Goal: Transaction & Acquisition: Obtain resource

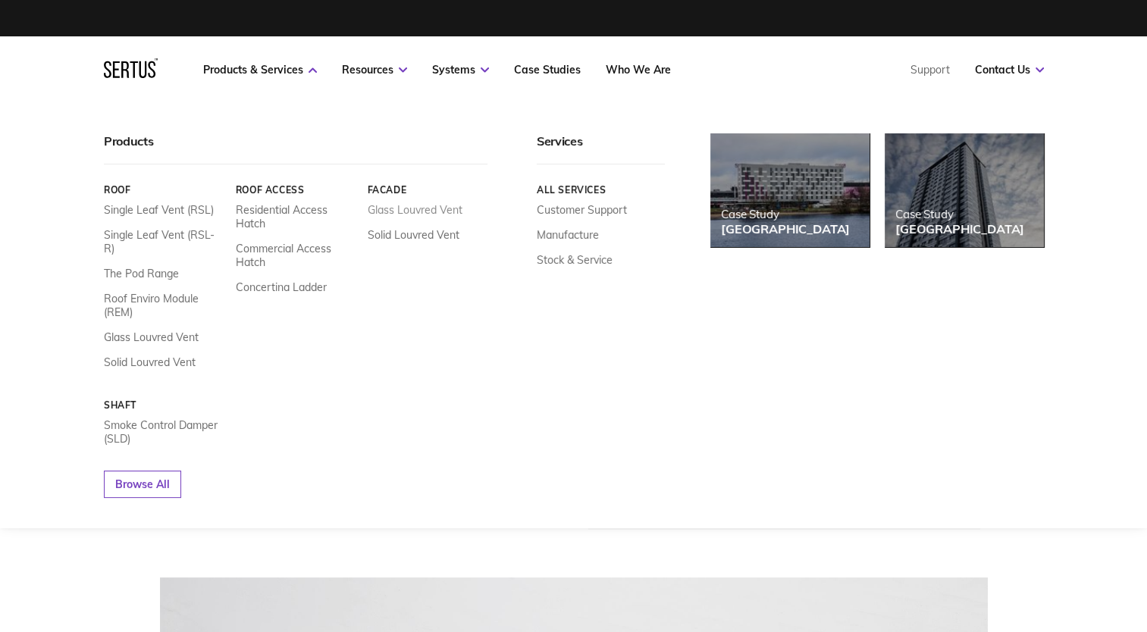
click at [428, 208] on link "Glass Louvred Vent" at bounding box center [414, 210] width 95 height 14
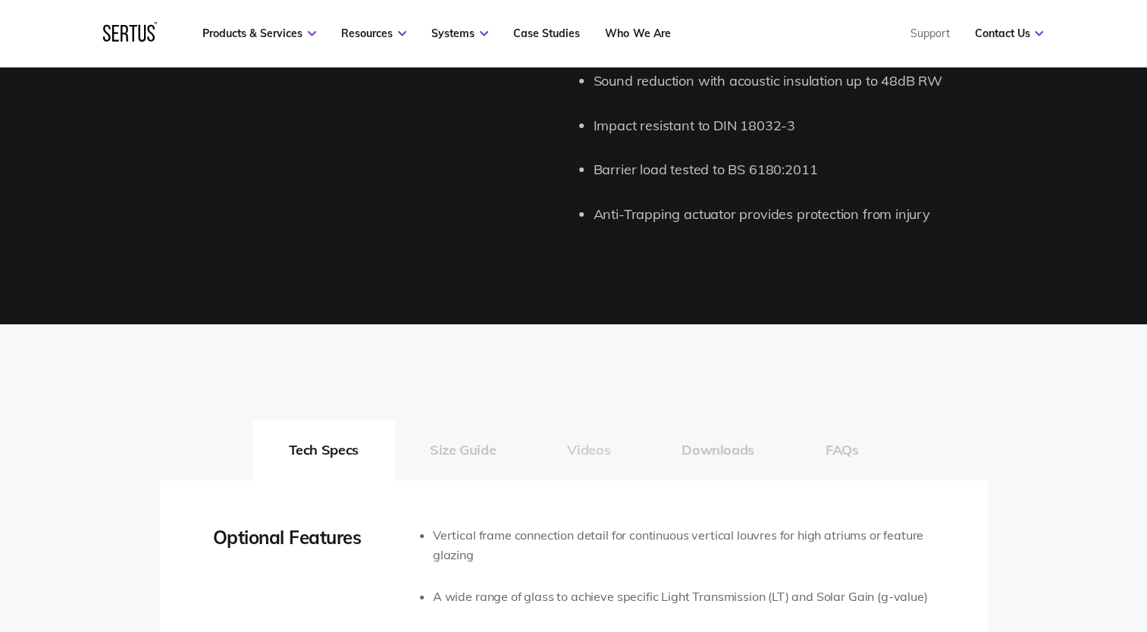
scroll to position [2198, 0]
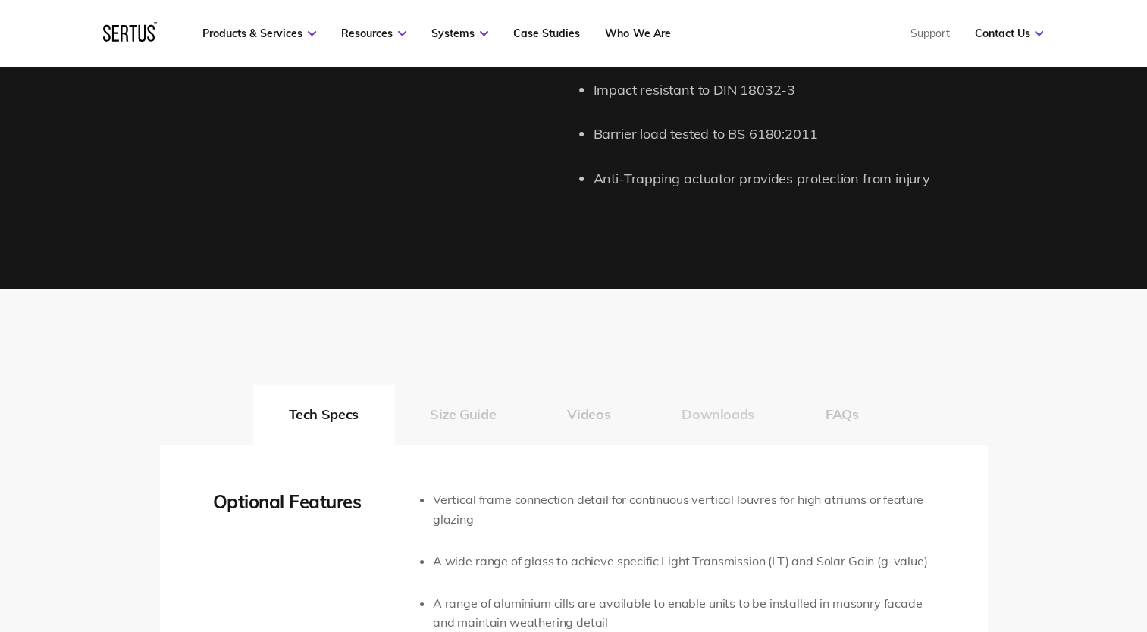
click at [708, 425] on button "Downloads" at bounding box center [718, 414] width 144 height 61
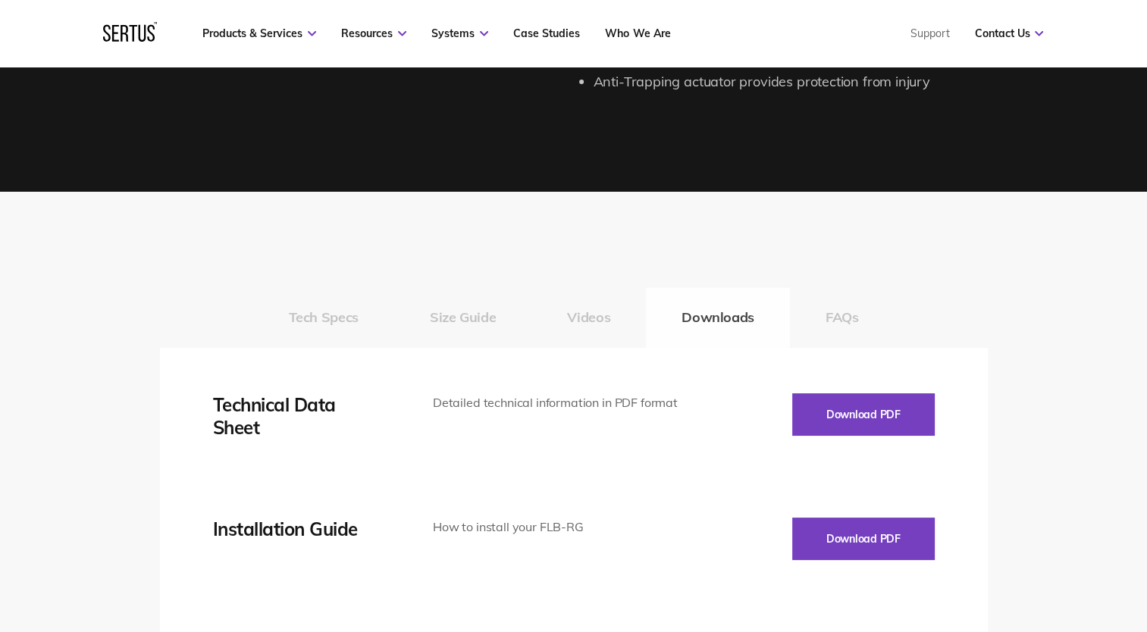
scroll to position [2577, 0]
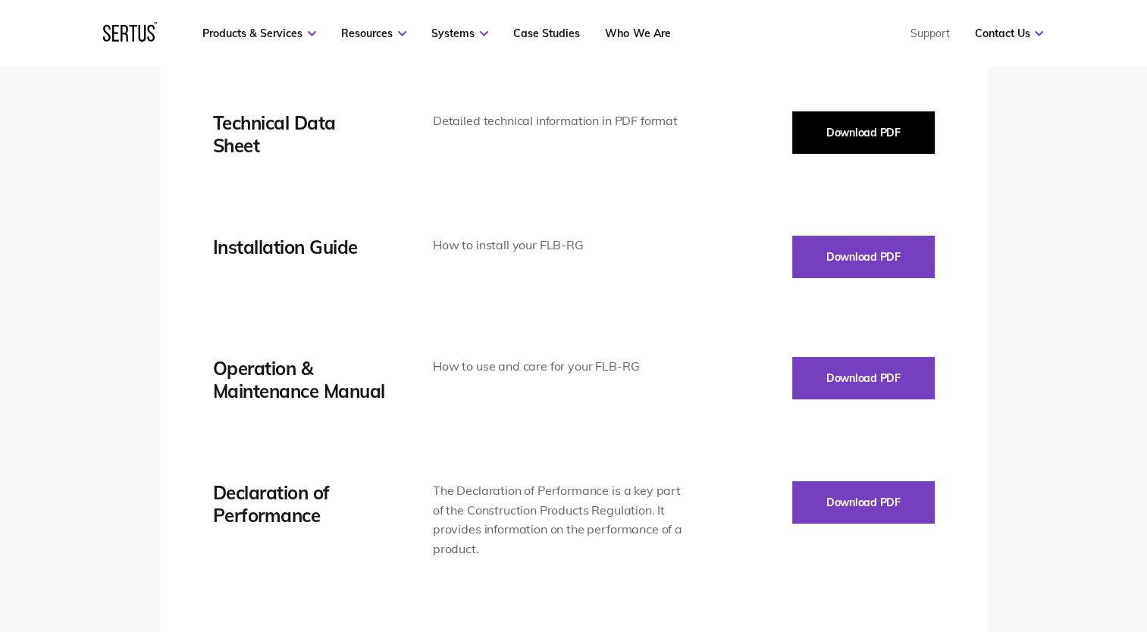
click at [845, 140] on button "Download PDF" at bounding box center [863, 132] width 143 height 42
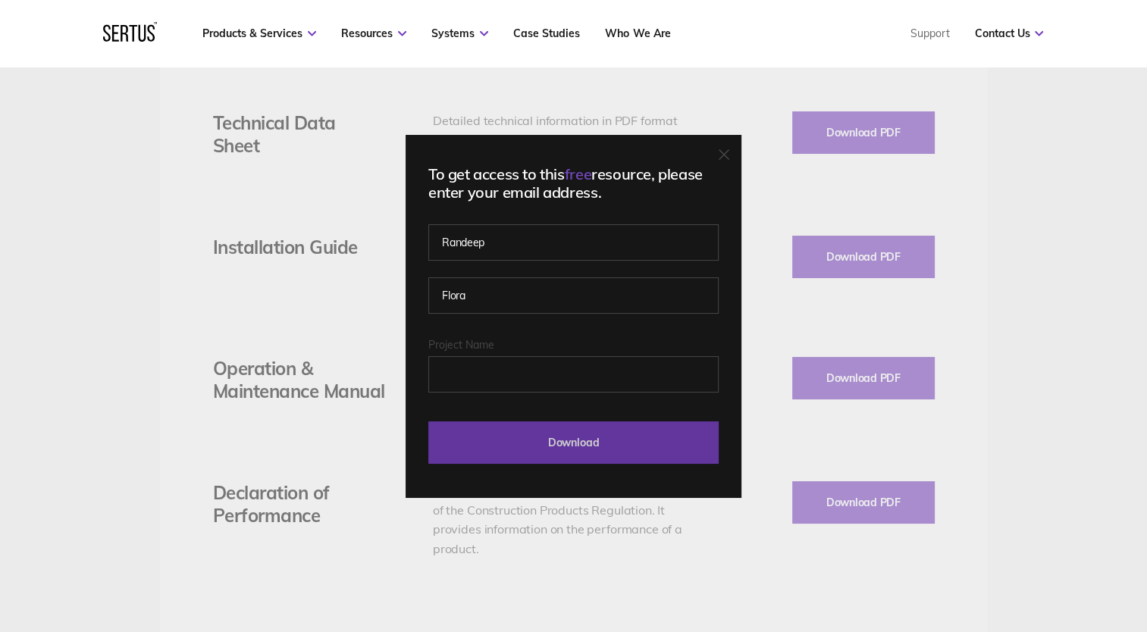
click at [583, 443] on input "Download" at bounding box center [573, 442] width 290 height 42
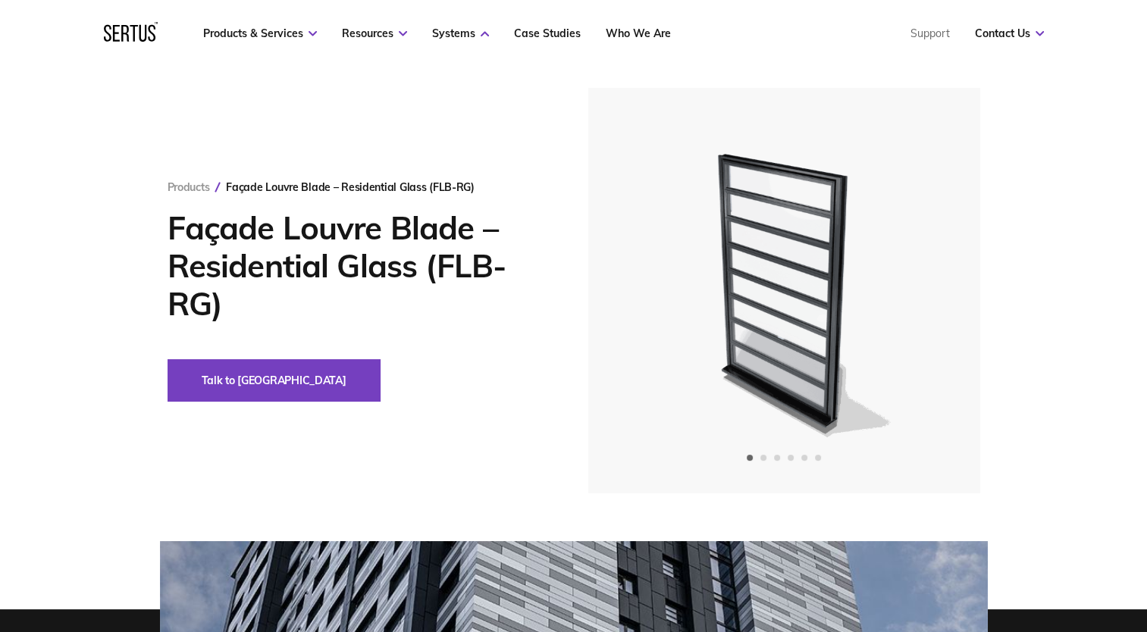
scroll to position [0, 0]
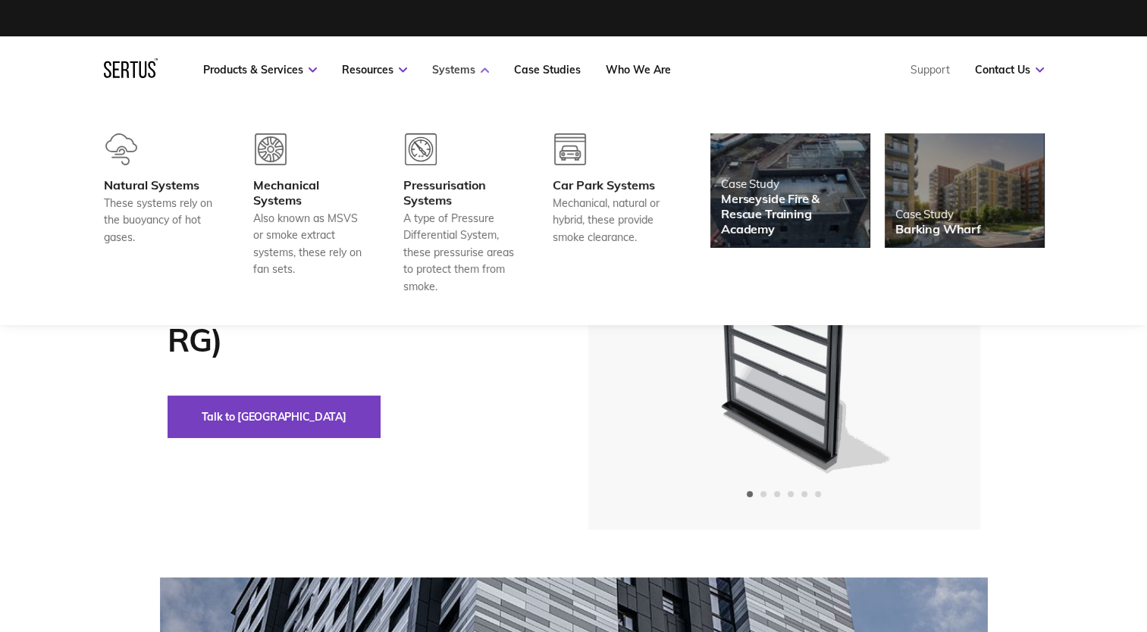
click at [465, 71] on link "Systems" at bounding box center [460, 70] width 57 height 14
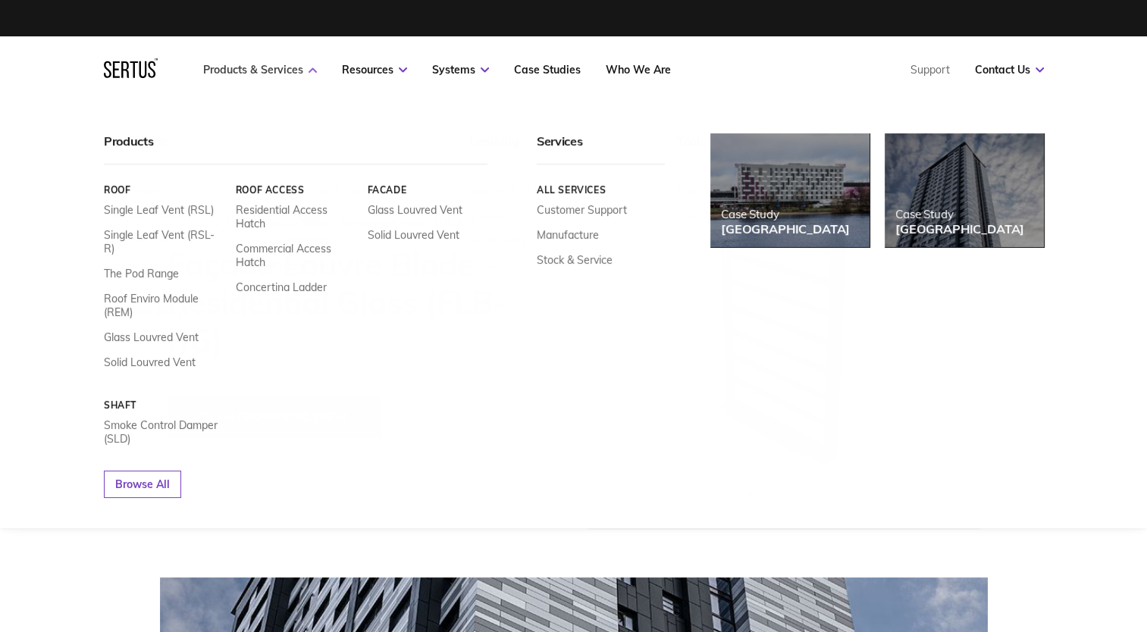
click at [277, 68] on link "Products & Services" at bounding box center [260, 70] width 114 height 14
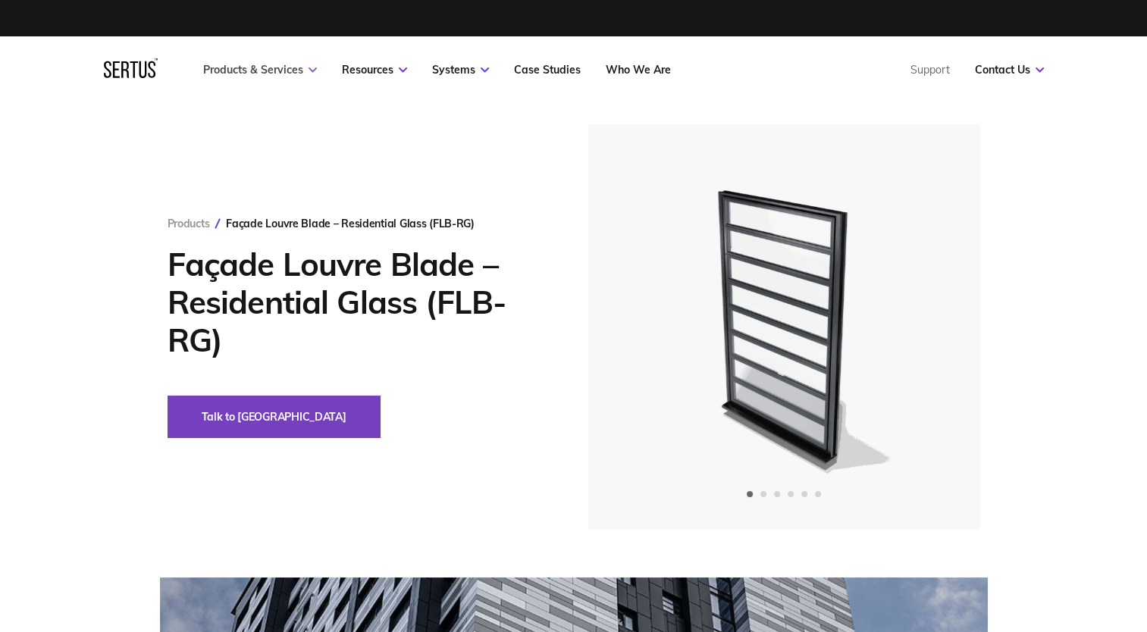
click at [294, 68] on link "Products & Services" at bounding box center [260, 70] width 114 height 14
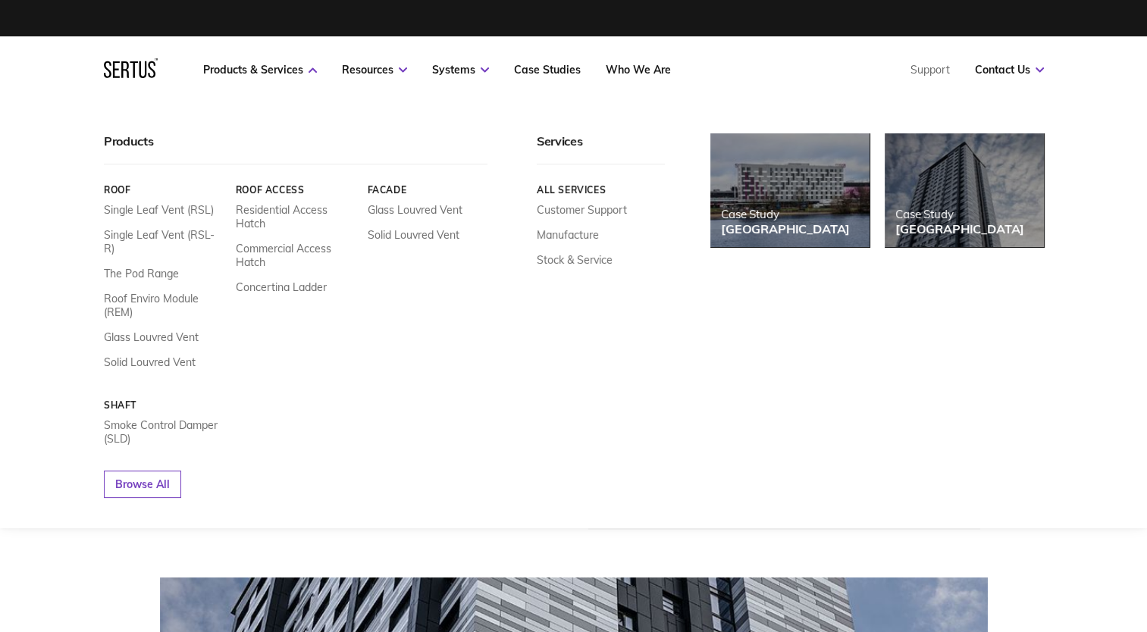
click at [276, 190] on link "Roof Access" at bounding box center [295, 189] width 121 height 11
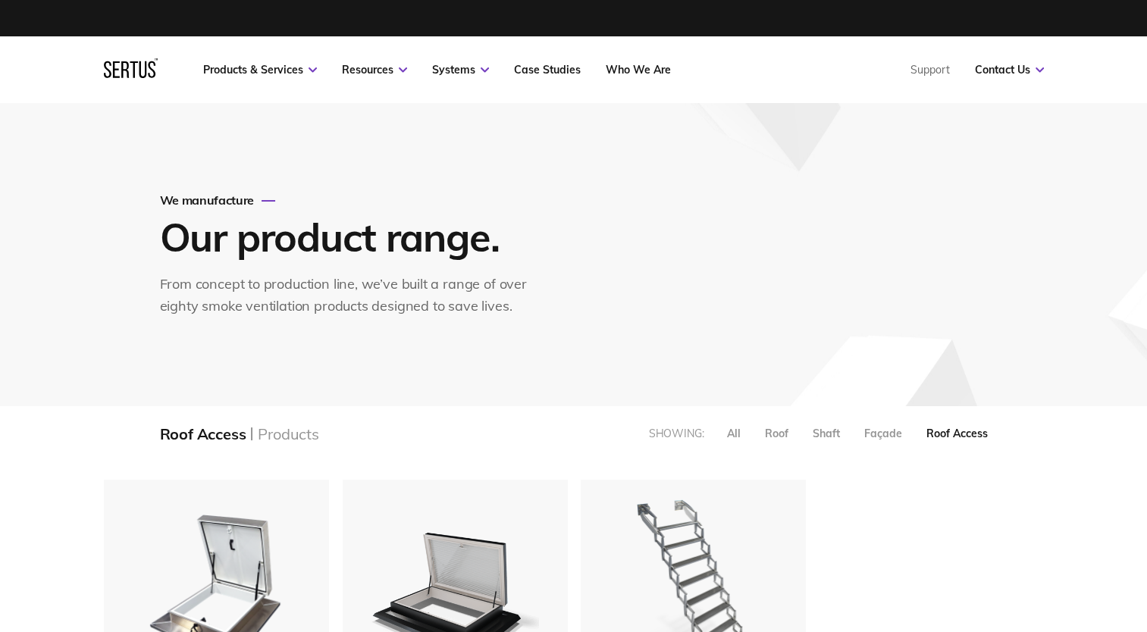
scroll to position [342, 964]
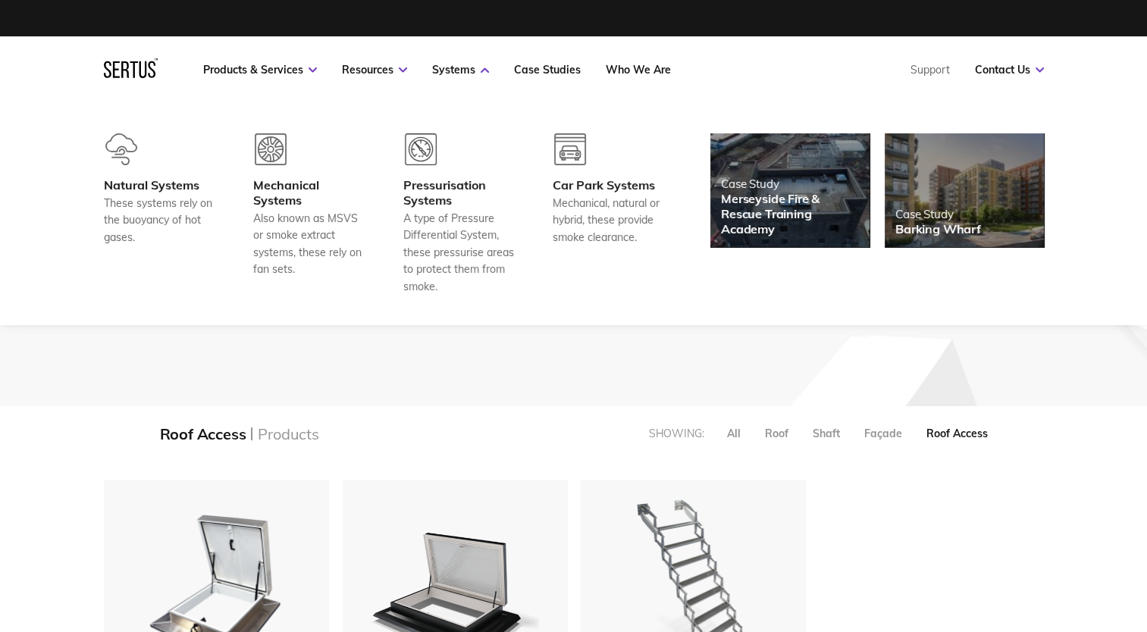
click at [418, 62] on nav "Products & Services Resources Systems Case Studies Who We Are Support Contact U…" at bounding box center [574, 69] width 940 height 67
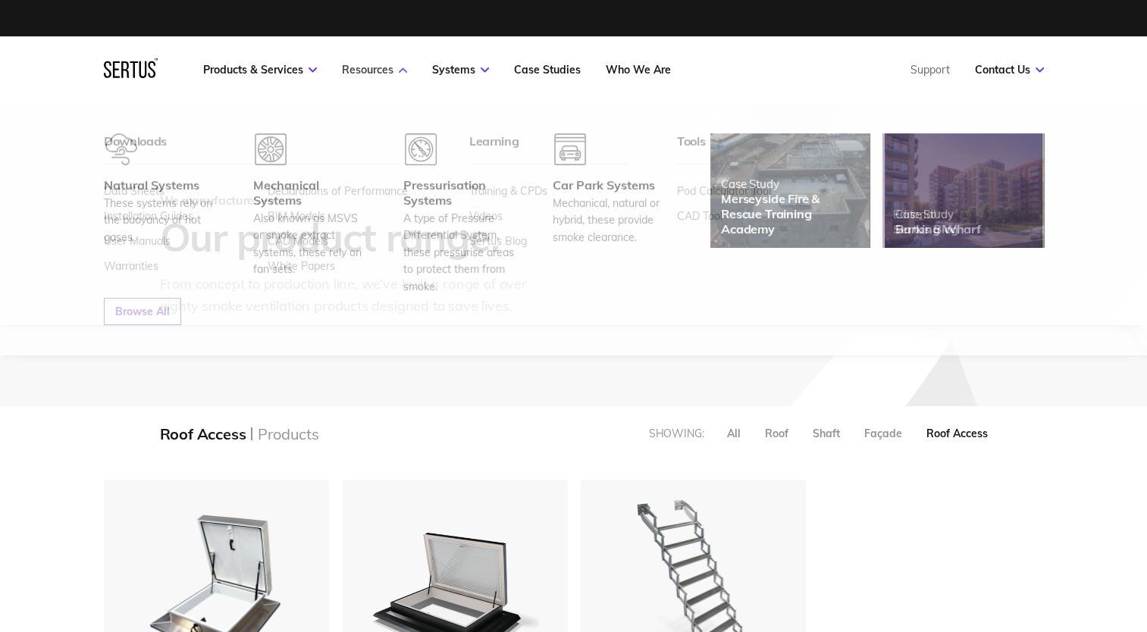
click at [385, 73] on link "Resources" at bounding box center [374, 70] width 65 height 14
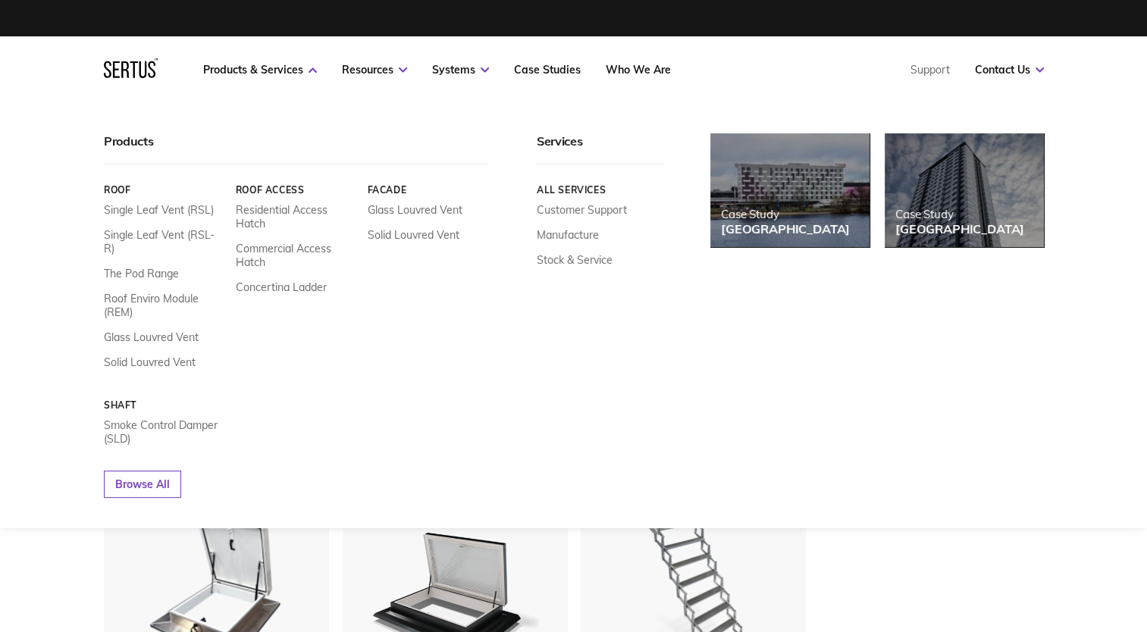
click at [386, 193] on link "Facade" at bounding box center [427, 189] width 121 height 11
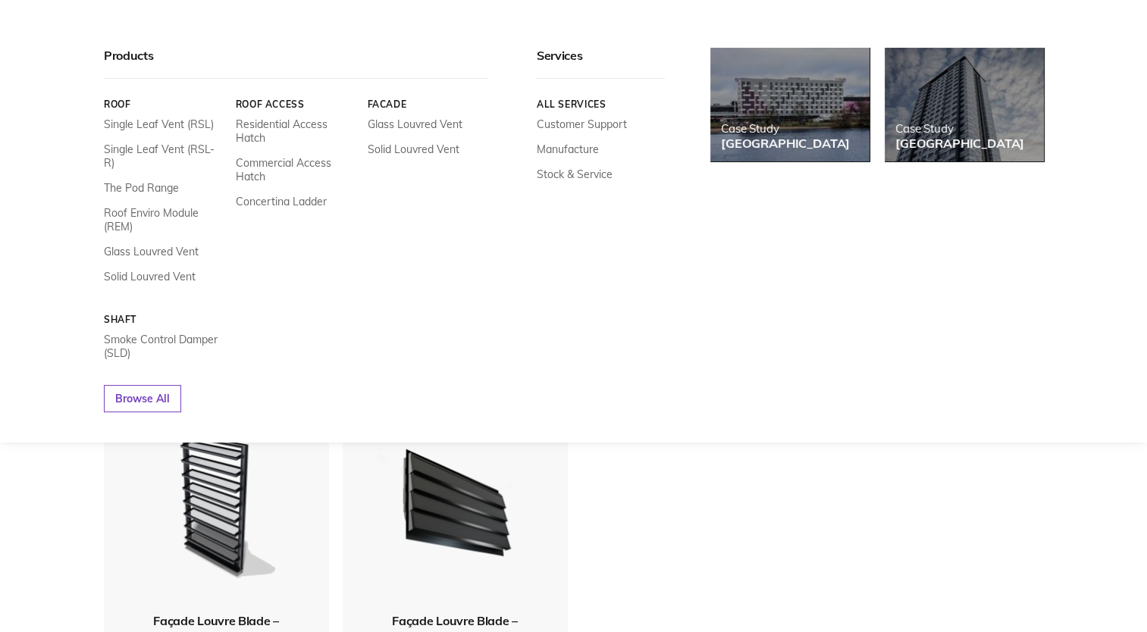
scroll to position [303, 0]
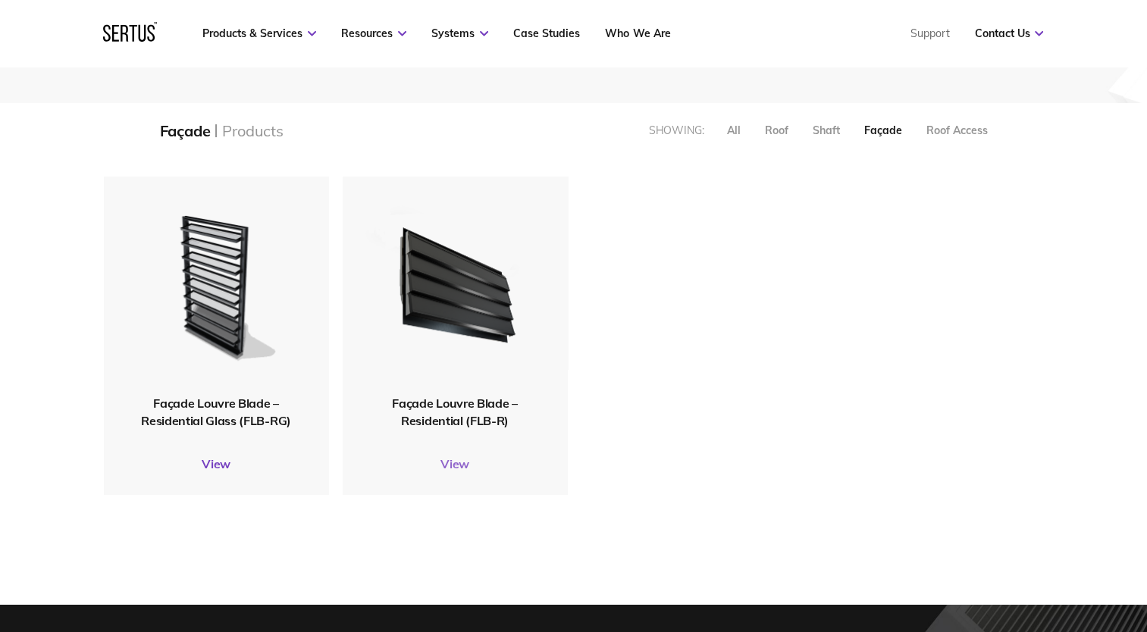
click at [458, 458] on link "View" at bounding box center [455, 463] width 225 height 15
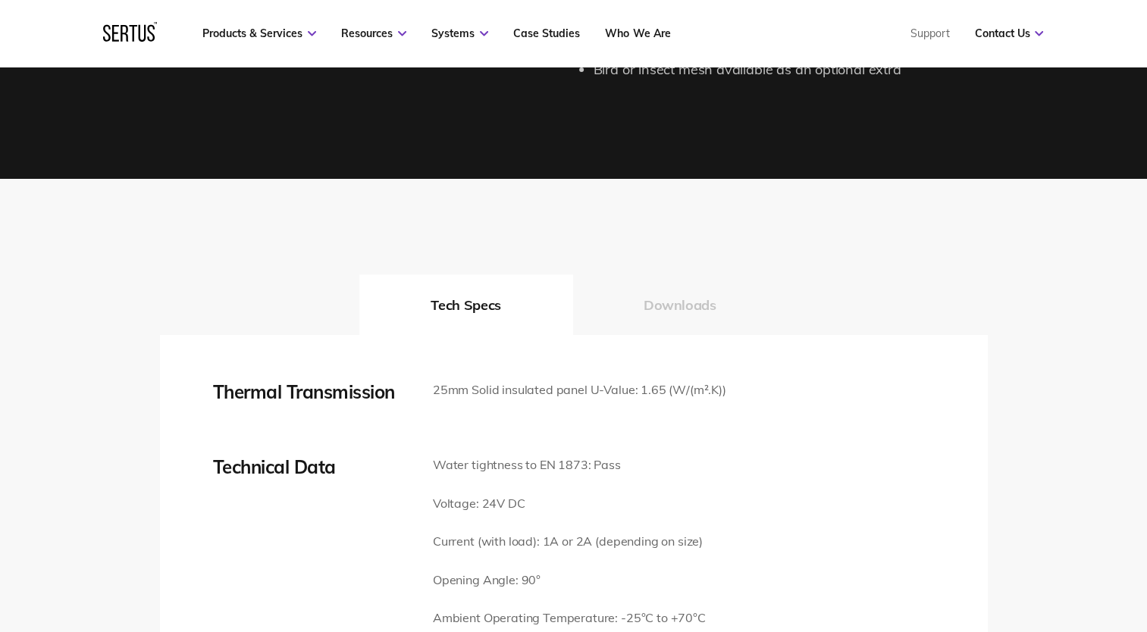
scroll to position [1668, 0]
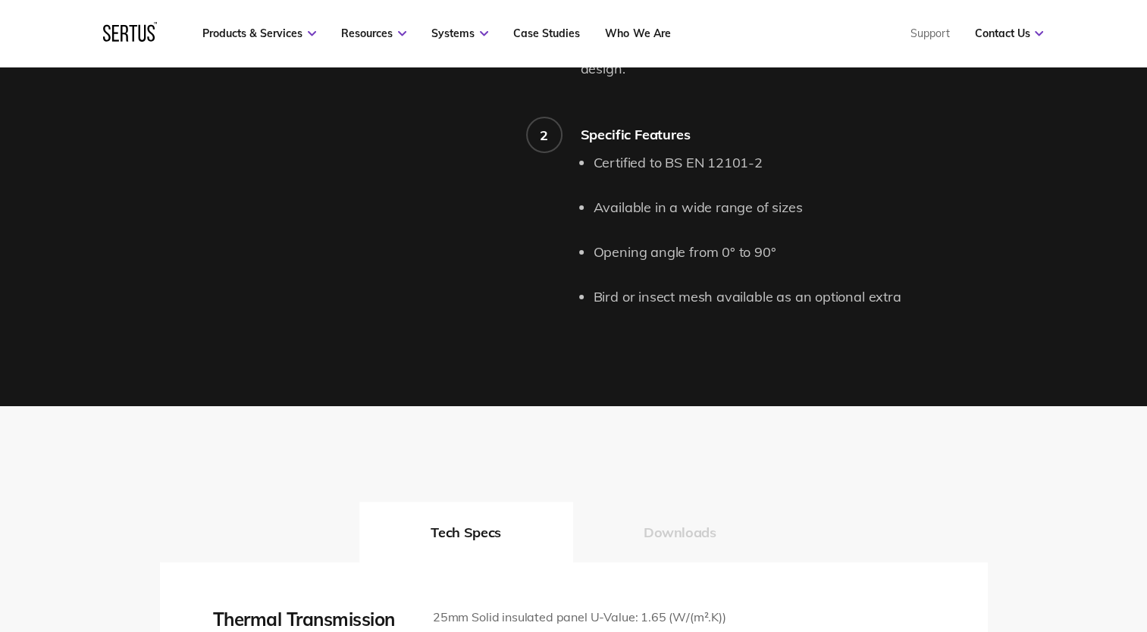
click at [710, 502] on button "Downloads" at bounding box center [679, 532] width 215 height 61
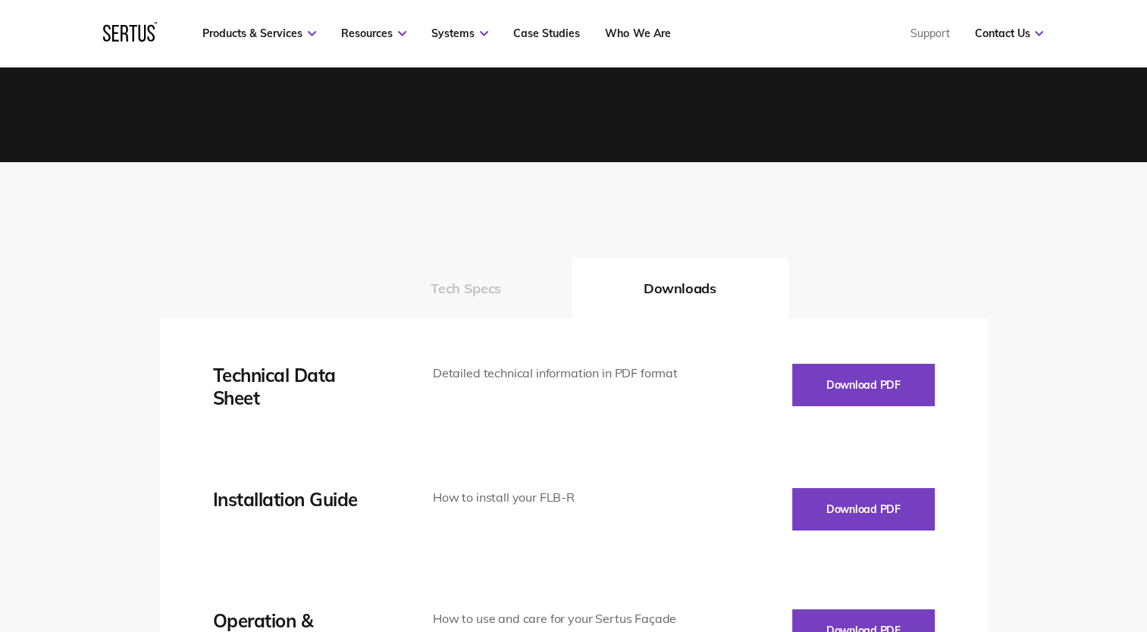
scroll to position [2047, 0]
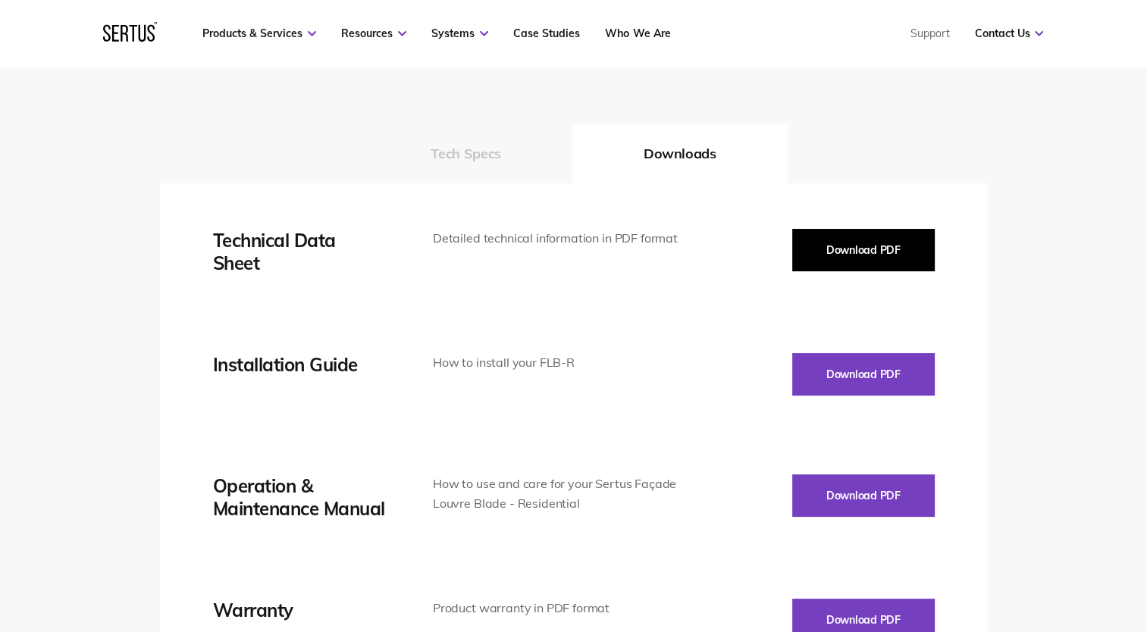
click at [887, 241] on button "Download PDF" at bounding box center [863, 250] width 143 height 42
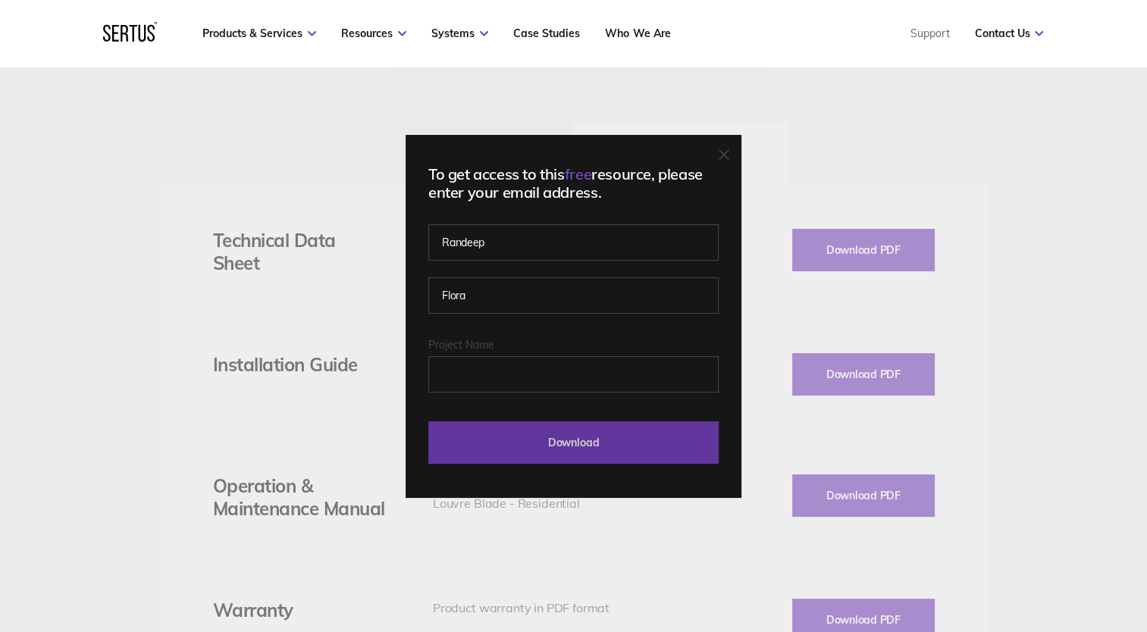
click at [636, 455] on input "Download" at bounding box center [573, 442] width 290 height 42
